Goal: Register for event/course

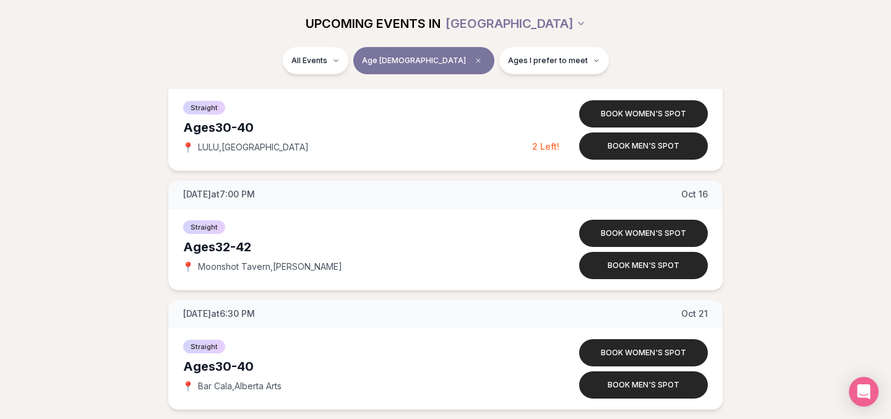
scroll to position [2952, 0]
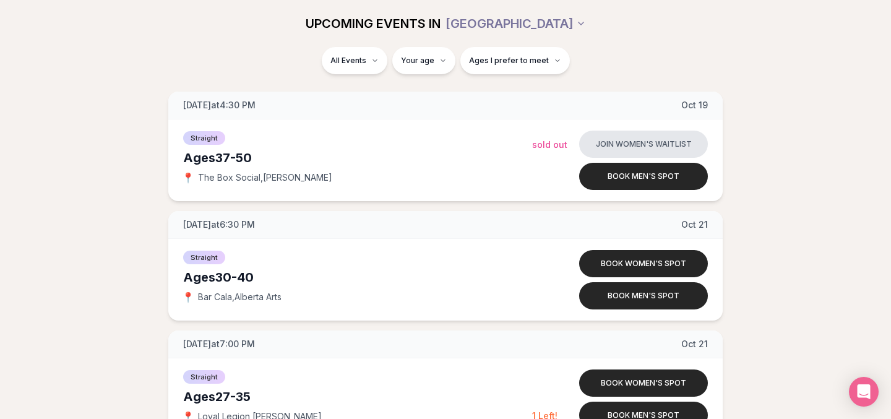
scroll to position [3630, 0]
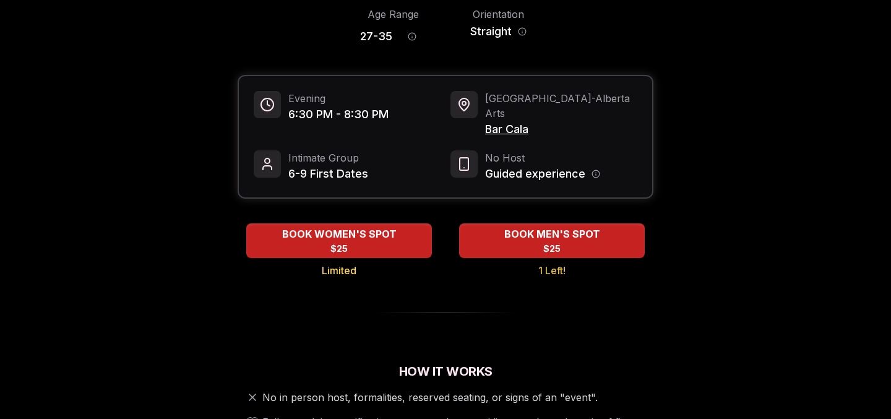
scroll to position [109, 0]
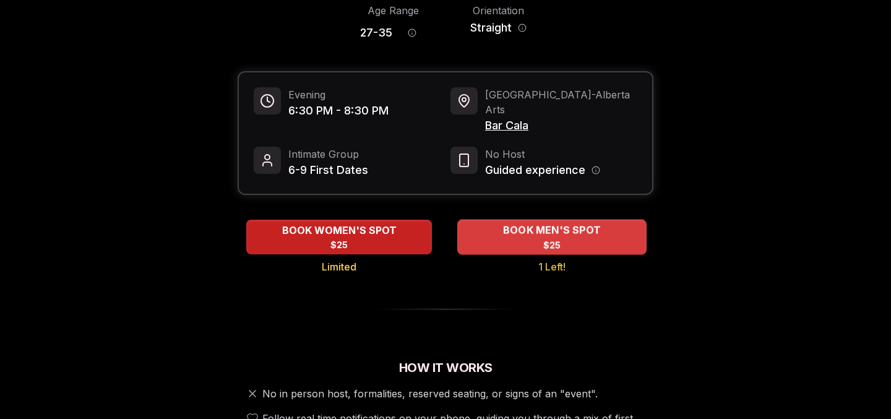
click at [546, 238] on span "BOOK MEN'S SPOT" at bounding box center [552, 230] width 103 height 15
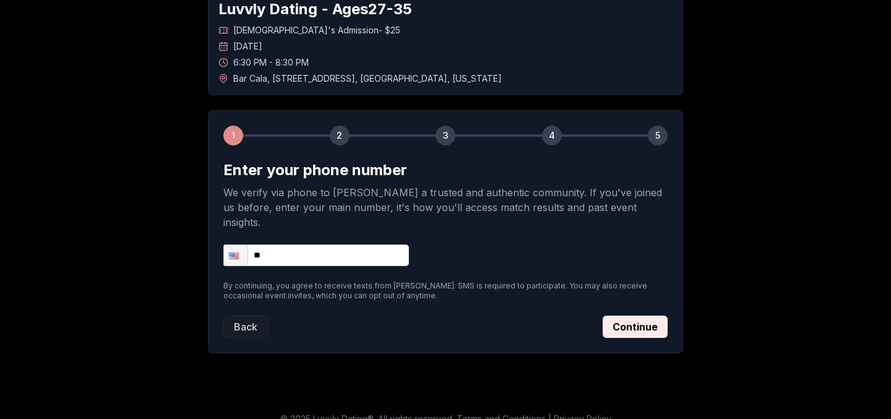
scroll to position [149, 0]
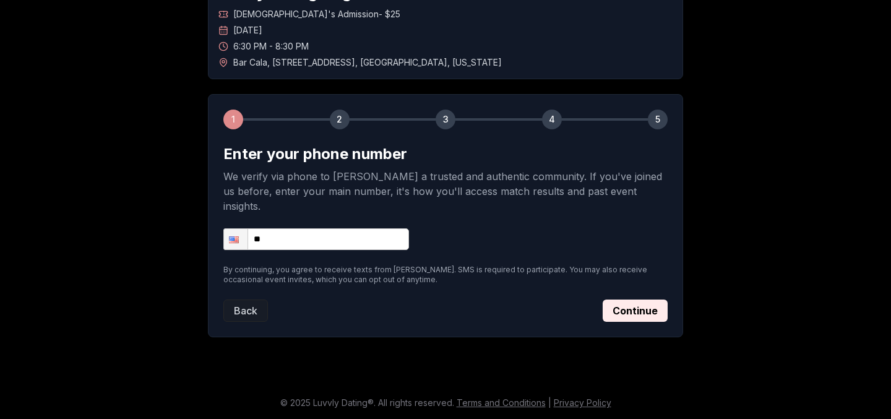
click at [284, 249] on input "**" at bounding box center [316, 239] width 186 height 22
type input "**********"
click at [319, 313] on form "**********" at bounding box center [445, 233] width 444 height 178
click at [668, 300] on button "Continue" at bounding box center [635, 311] width 65 height 22
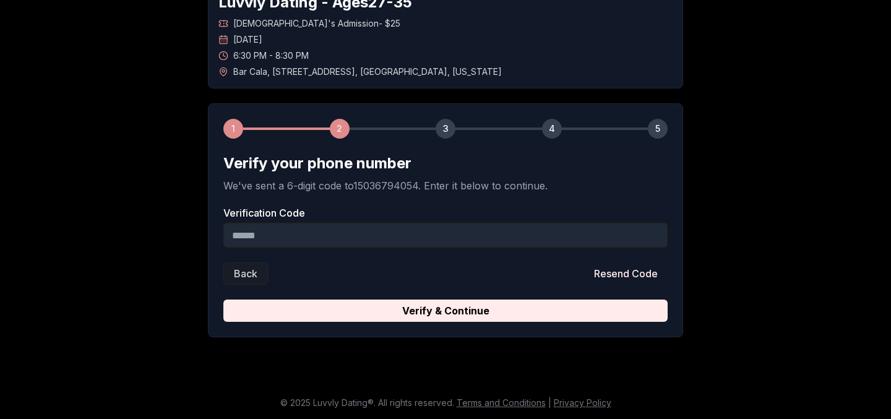
click at [431, 223] on input "Verification Code" at bounding box center [445, 235] width 444 height 25
click at [379, 223] on input "Verification Code" at bounding box center [445, 235] width 444 height 25
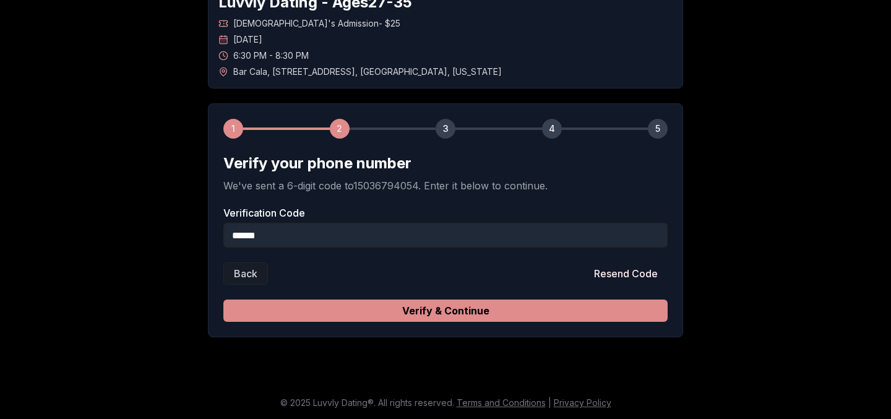
type input "******"
click at [544, 300] on button "Verify & Continue" at bounding box center [445, 311] width 444 height 22
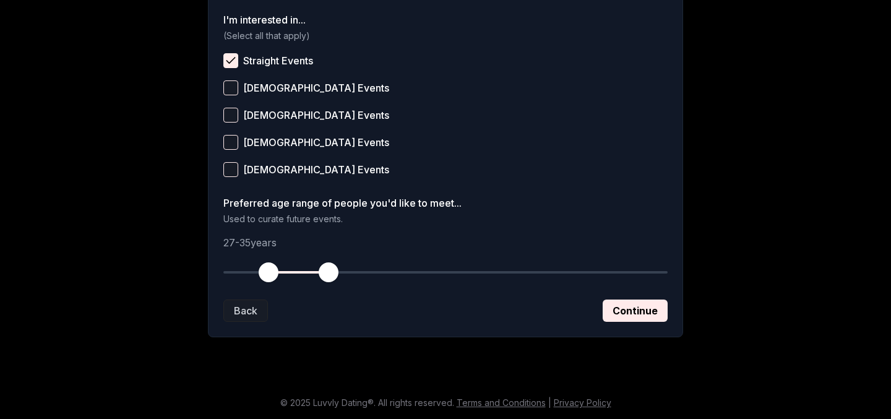
scroll to position [671, 0]
click at [223, 53] on button "Straight Events" at bounding box center [230, 60] width 15 height 15
click at [223, 68] on button "Straight Events" at bounding box center [230, 60] width 15 height 15
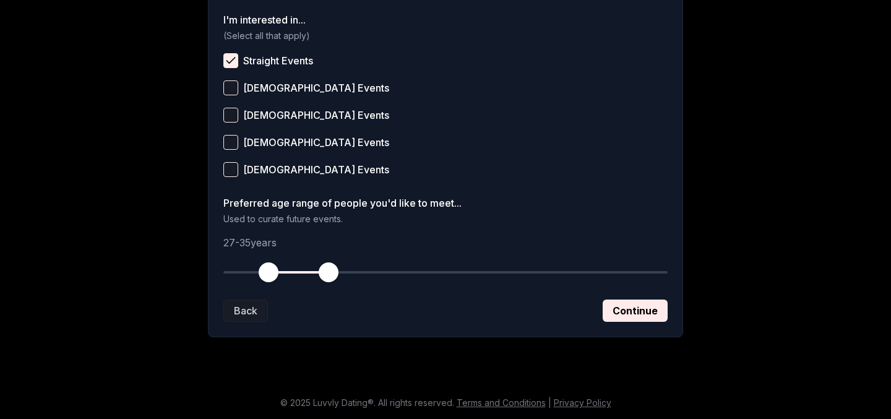
scroll to position [683, 0]
click at [664, 322] on button "Continue" at bounding box center [635, 311] width 65 height 22
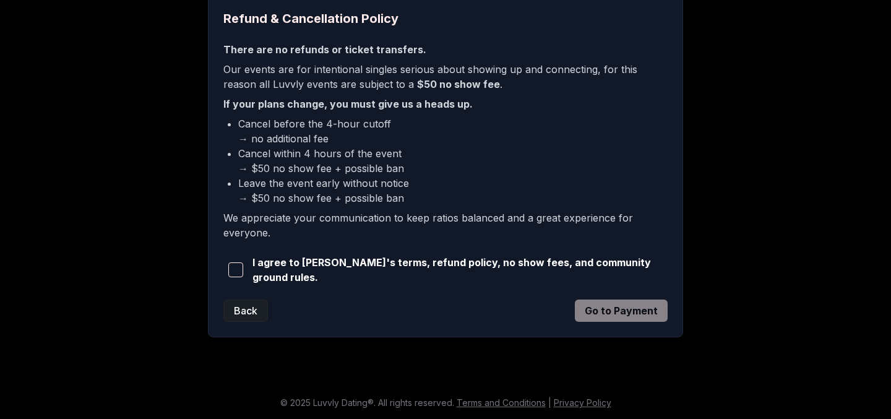
scroll to position [495, 0]
click at [666, 300] on div "Back Go to Payment" at bounding box center [445, 311] width 444 height 22
click at [645, 255] on span "I agree to [PERSON_NAME]'s terms, refund policy, no show fees, and community gr…" at bounding box center [459, 270] width 415 height 30
click at [228, 262] on span "button" at bounding box center [235, 269] width 15 height 15
click at [634, 300] on button "Go to Payment" at bounding box center [621, 311] width 93 height 22
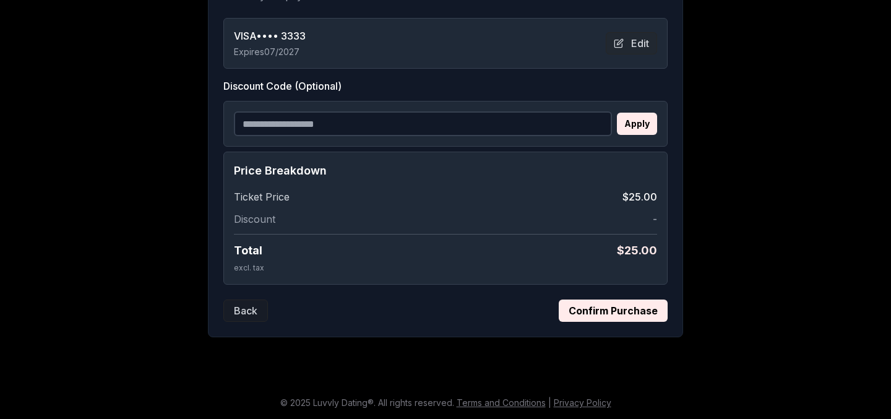
scroll to position [444, 0]
click at [668, 300] on button "Confirm Purchase" at bounding box center [613, 311] width 109 height 22
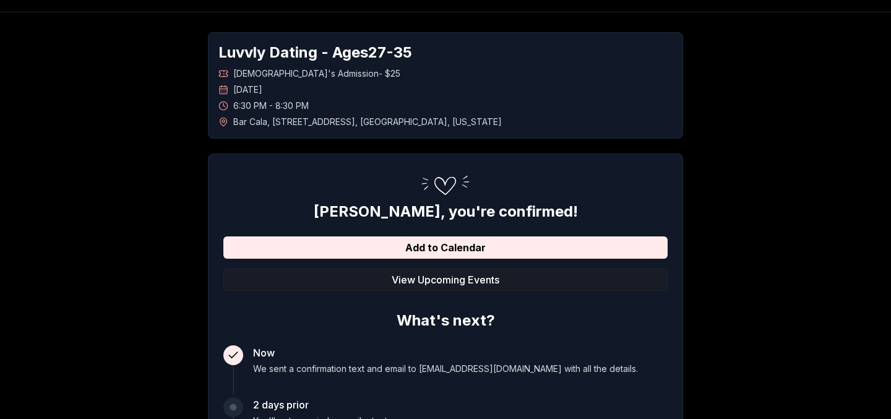
scroll to position [0, 0]
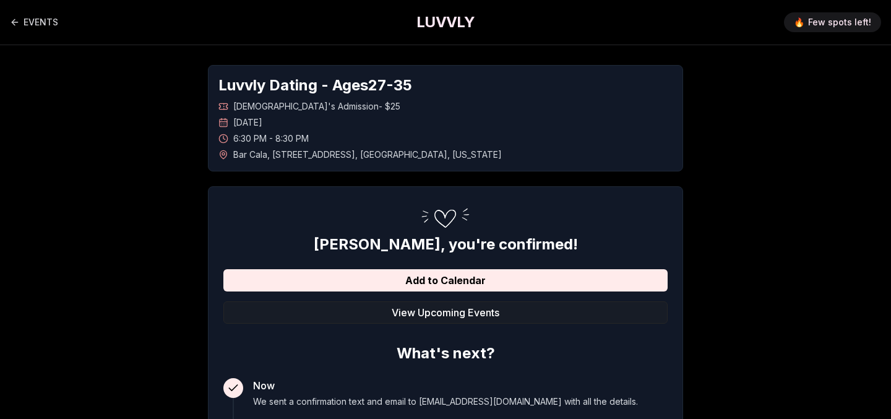
click at [101, 162] on div "Luvvly Dating - Ages [DEMOGRAPHIC_DATA] [DEMOGRAPHIC_DATA]'s Admission - $25 [D…" at bounding box center [445, 337] width 866 height 584
click at [54, 35] on link "EVENTS" at bounding box center [34, 22] width 48 height 25
